Goal: Communication & Community: Answer question/provide support

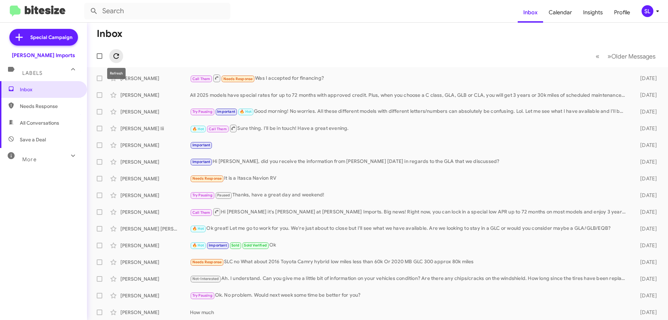
click at [115, 57] on icon at bounding box center [116, 56] width 8 height 8
click at [411, 100] on div "[PERSON_NAME] All 2025 models have special rates for up to 72 months with appro…" at bounding box center [378, 95] width 570 height 14
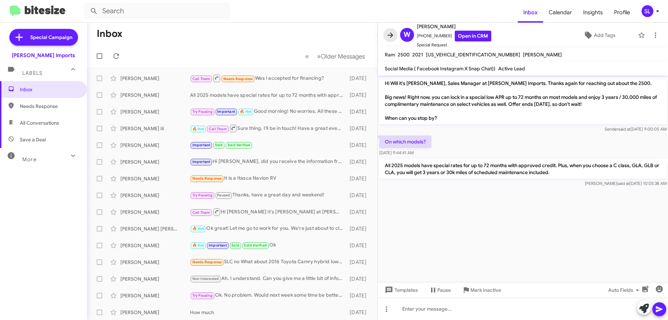
click at [393, 39] on icon at bounding box center [390, 35] width 8 height 8
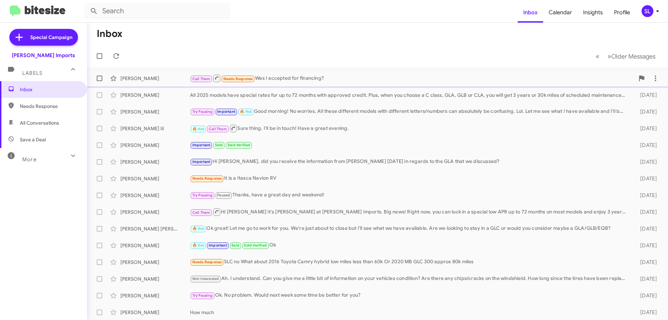
click at [331, 79] on div "Call Them Needs Response Was I accepted for financing?" at bounding box center [412, 78] width 445 height 9
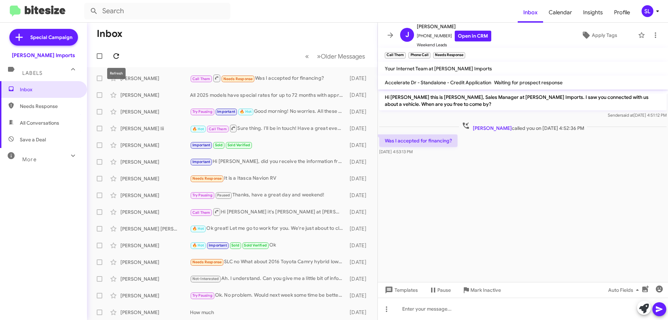
click at [120, 57] on icon at bounding box center [116, 56] width 8 height 8
